Goal: Transaction & Acquisition: Purchase product/service

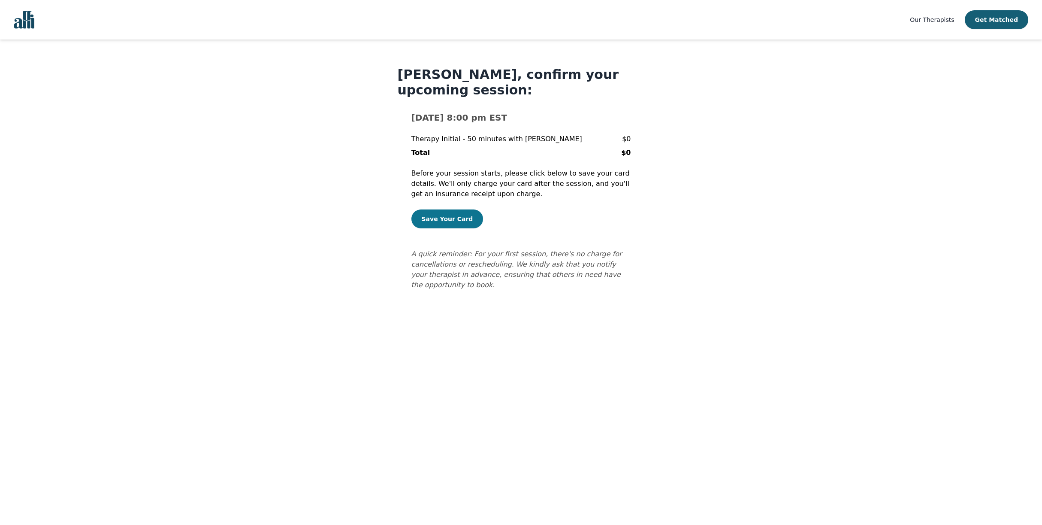
click at [432, 228] on button "Save Your Card" at bounding box center [447, 218] width 72 height 19
